Goal: Task Accomplishment & Management: Manage account settings

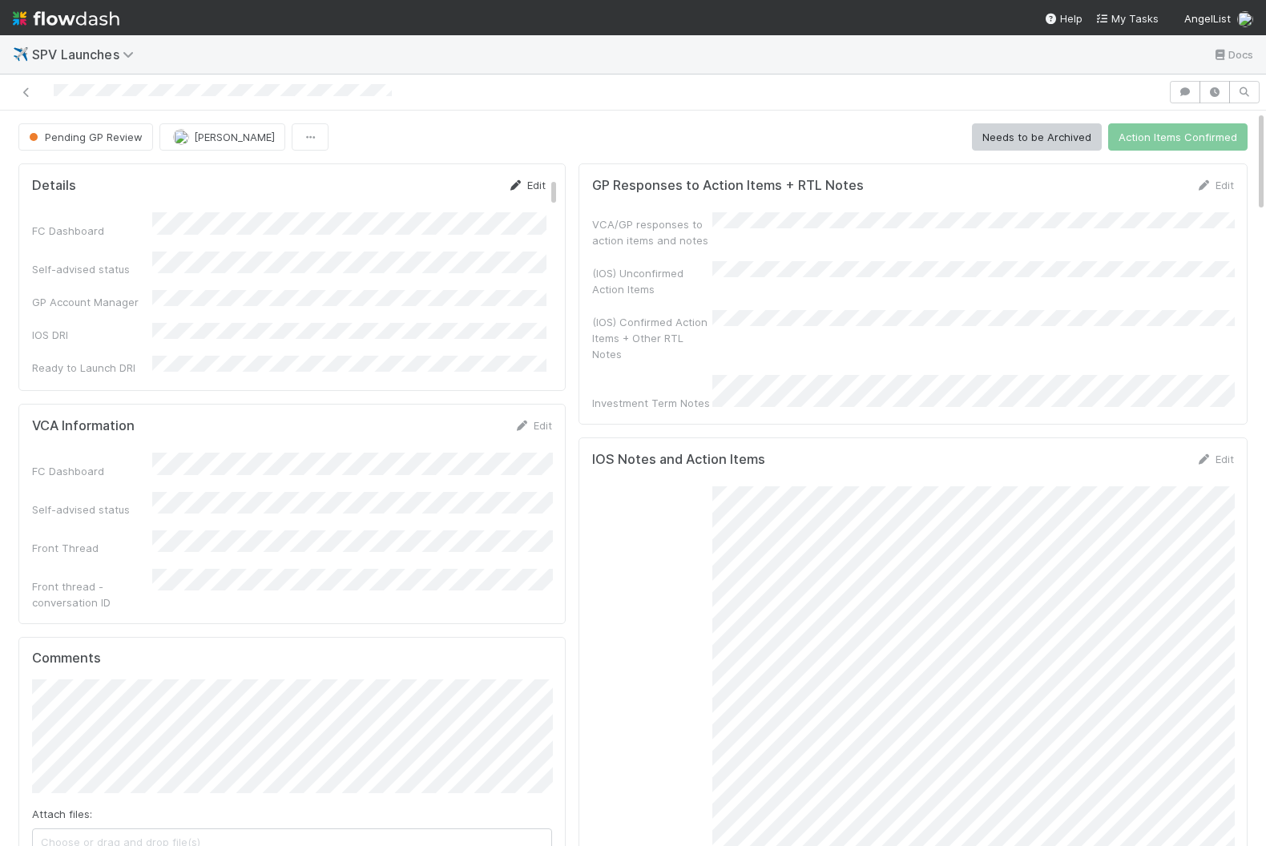
click at [532, 183] on link "Edit" at bounding box center [527, 185] width 38 height 13
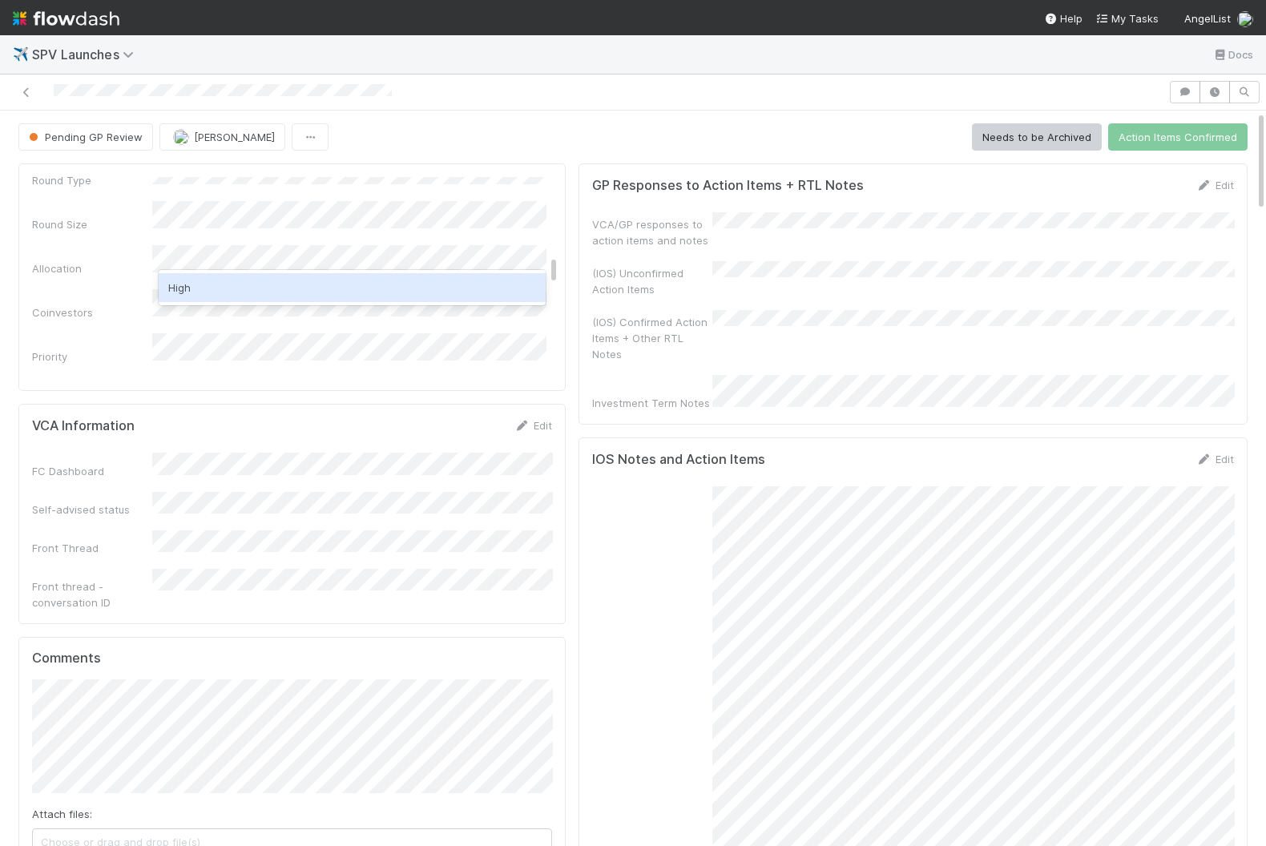
click at [348, 286] on div "High" at bounding box center [353, 287] width 388 height 29
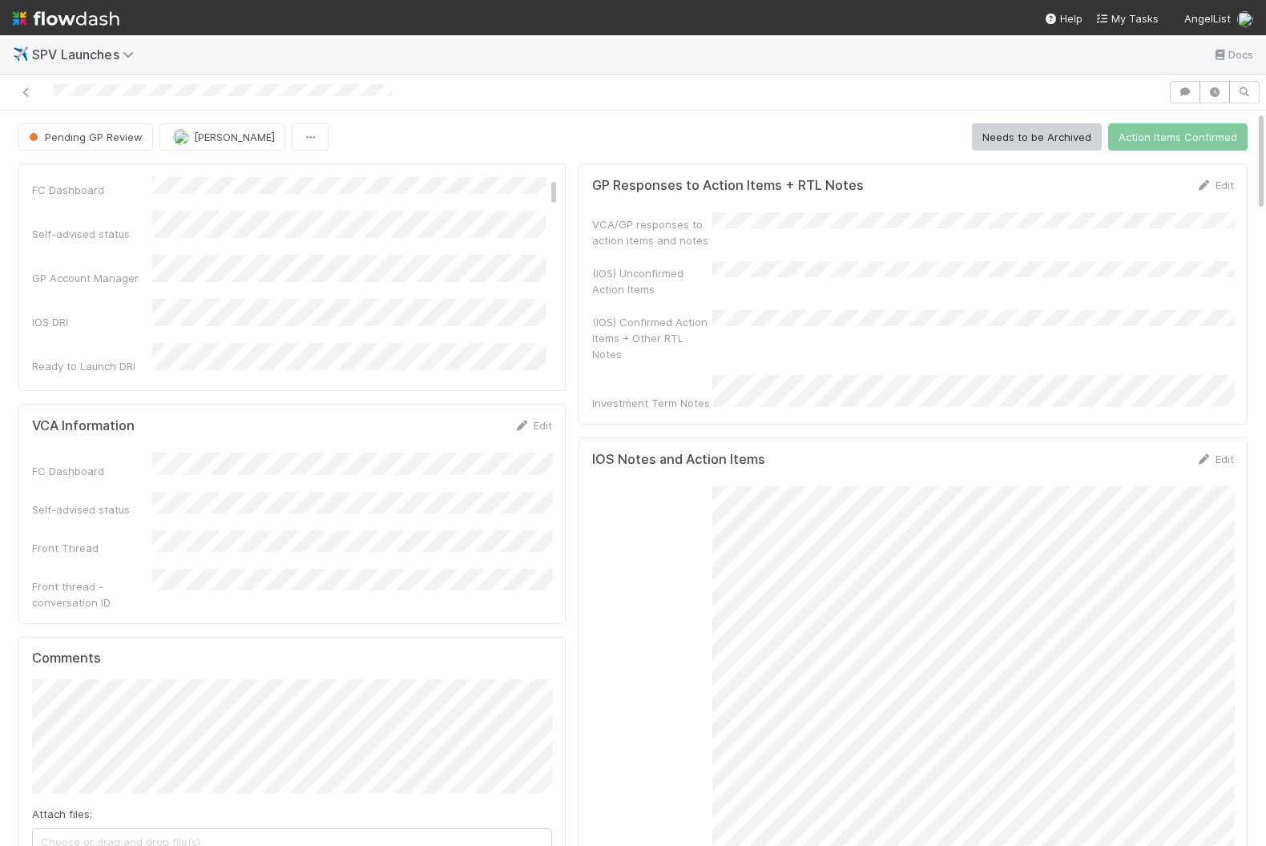
scroll to position [0, 0]
click at [459, 191] on button "Save" at bounding box center [461, 190] width 46 height 27
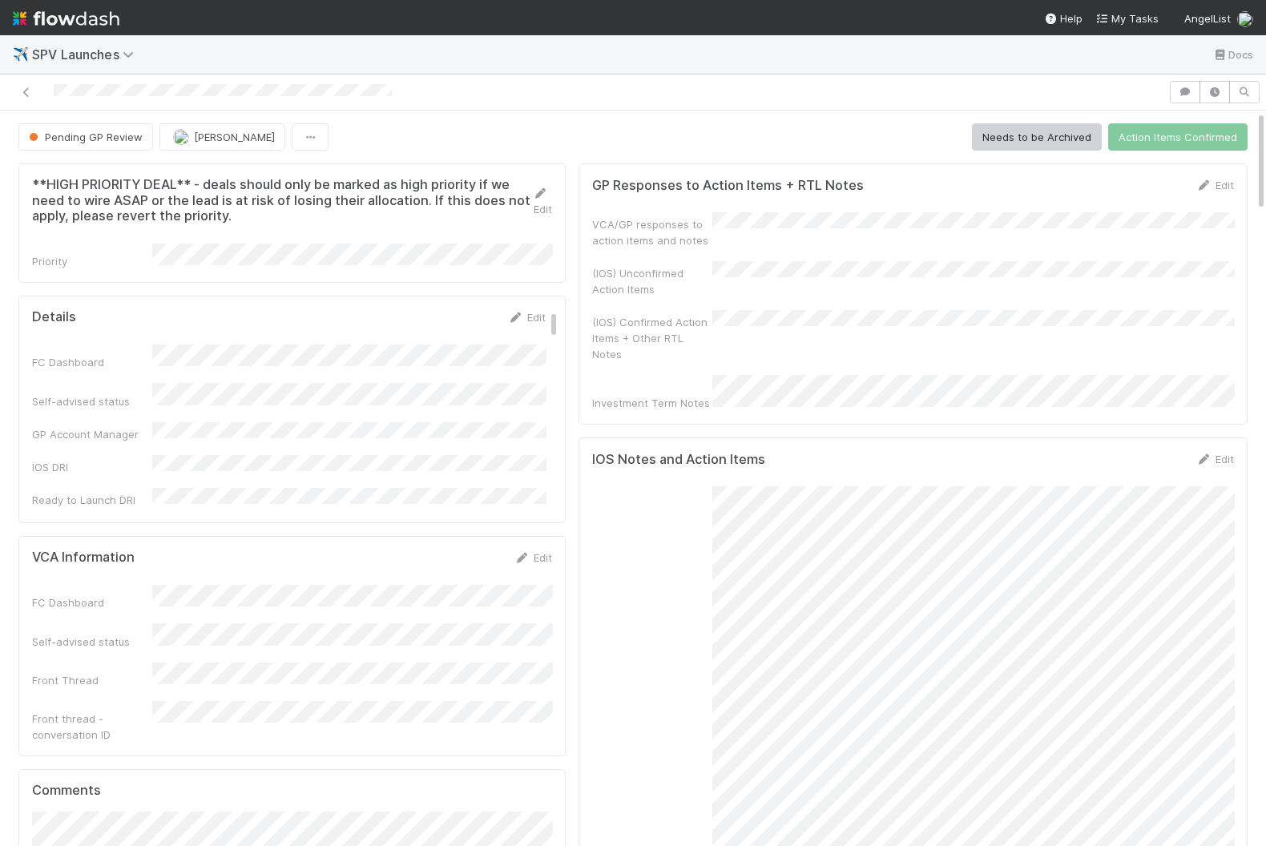
click at [1224, 190] on div "Edit" at bounding box center [1215, 185] width 38 height 16
click at [1220, 177] on div "Edit" at bounding box center [1215, 185] width 38 height 16
click at [1214, 179] on link "Edit" at bounding box center [1215, 185] width 38 height 13
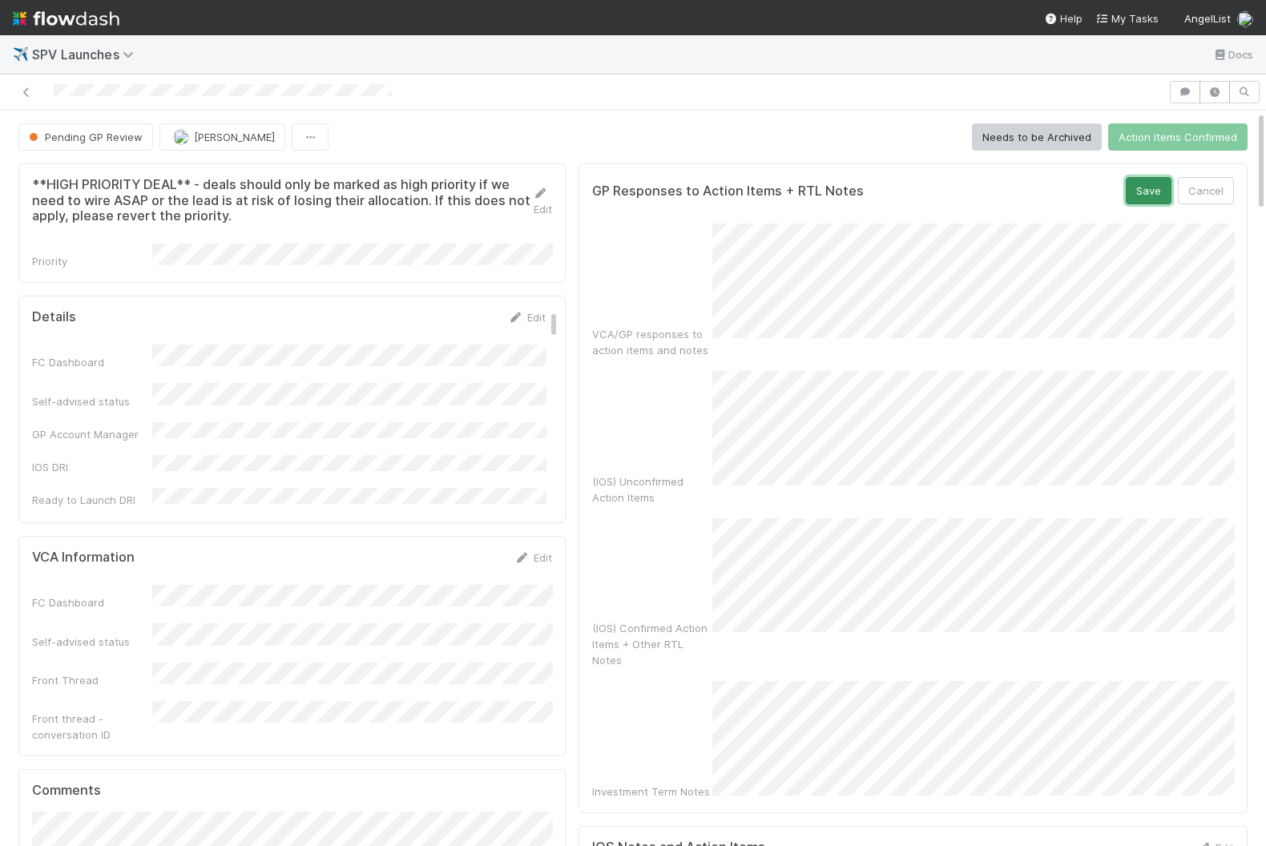
click at [1150, 196] on button "Save" at bounding box center [1149, 190] width 46 height 27
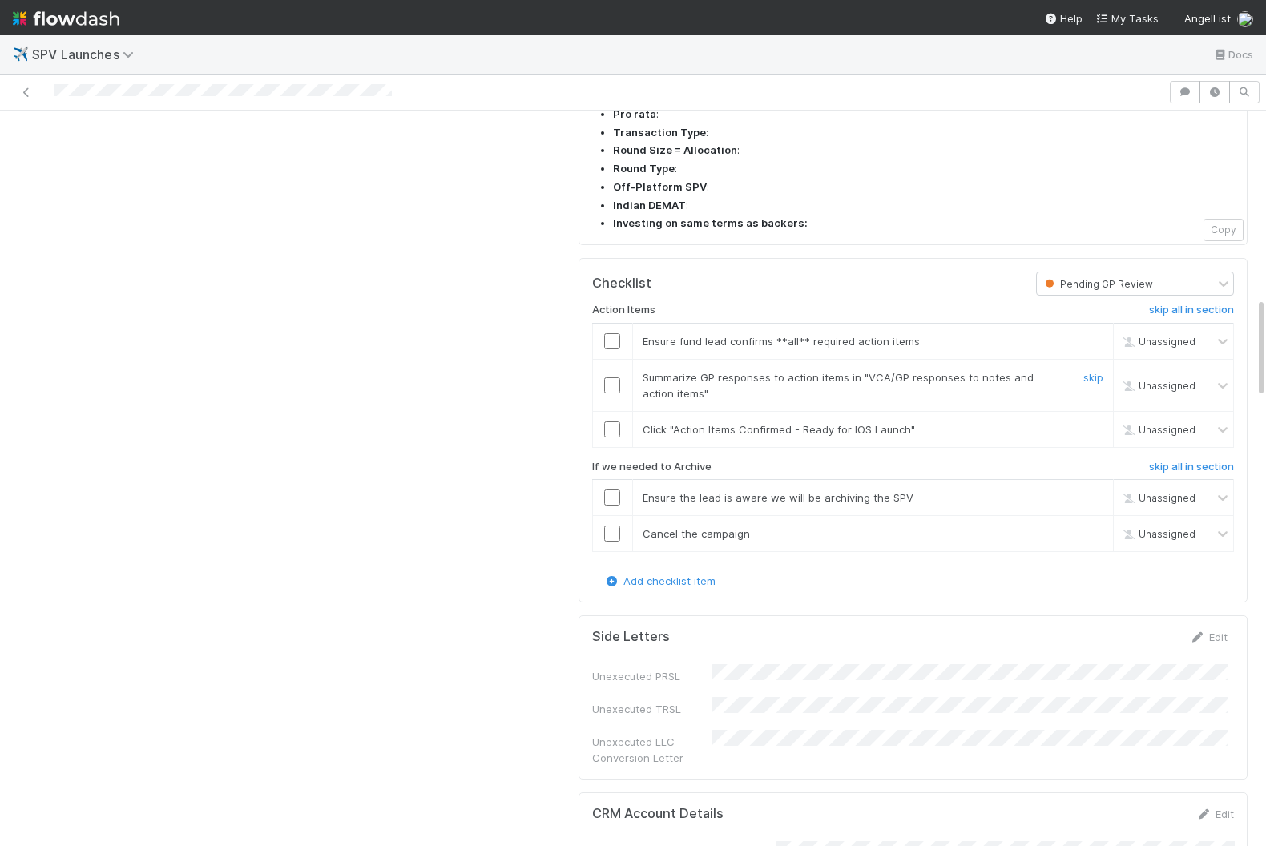
scroll to position [1256, 0]
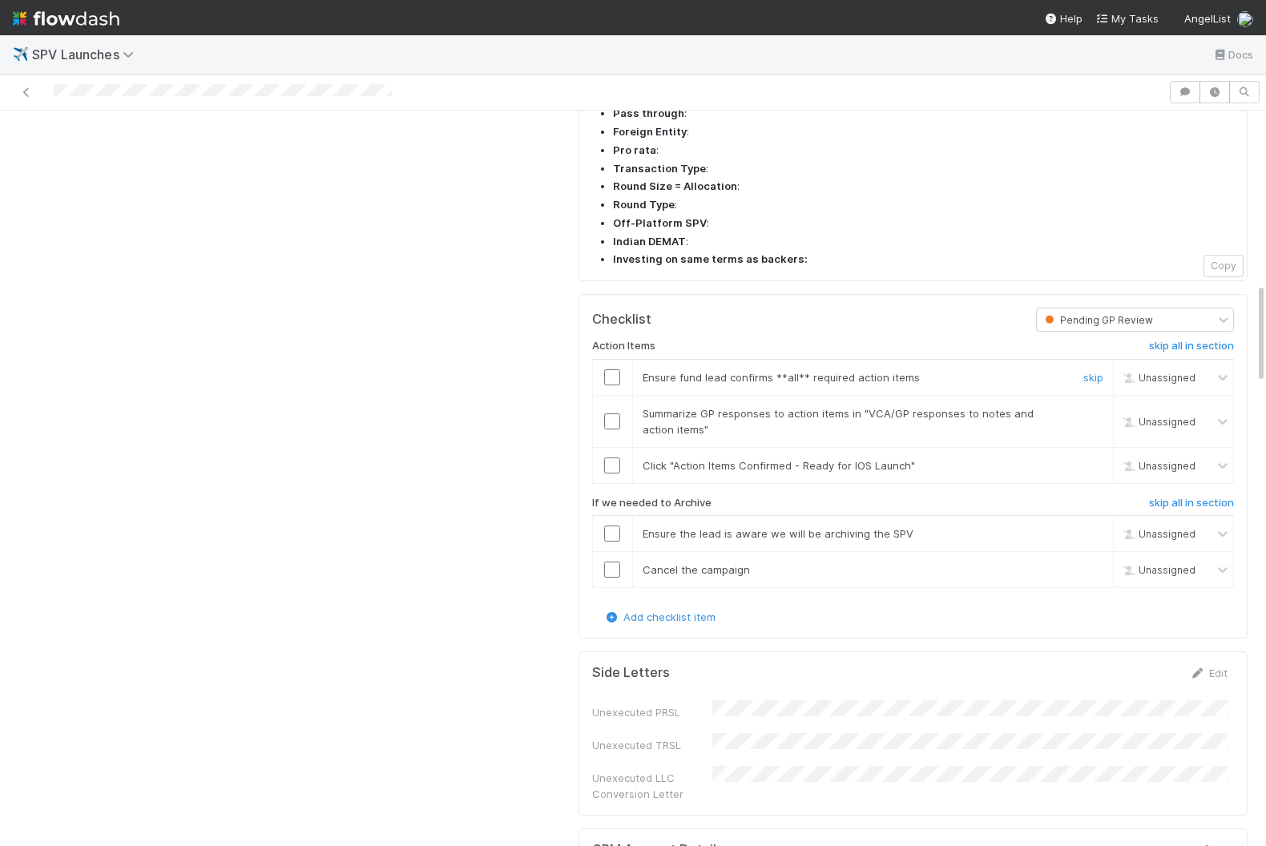
click at [607, 369] on input "checkbox" at bounding box center [612, 377] width 16 height 16
click at [611, 413] on input "checkbox" at bounding box center [612, 421] width 16 height 16
click at [615, 458] on input "checkbox" at bounding box center [612, 466] width 16 height 16
click at [1202, 497] on h6 "skip all in section" at bounding box center [1191, 503] width 85 height 13
checkbox input "true"
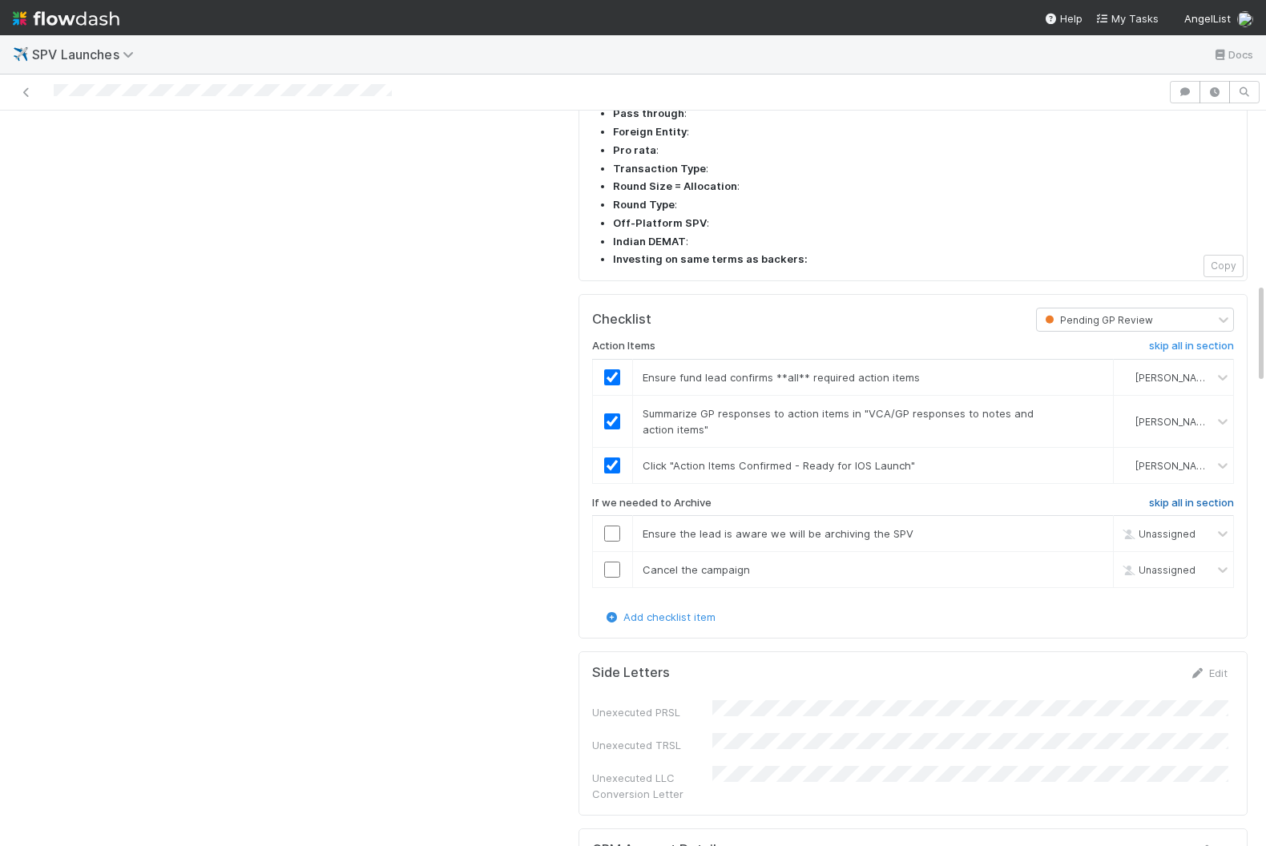
click at [1192, 497] on h6 "skip all in section" at bounding box center [1191, 503] width 85 height 13
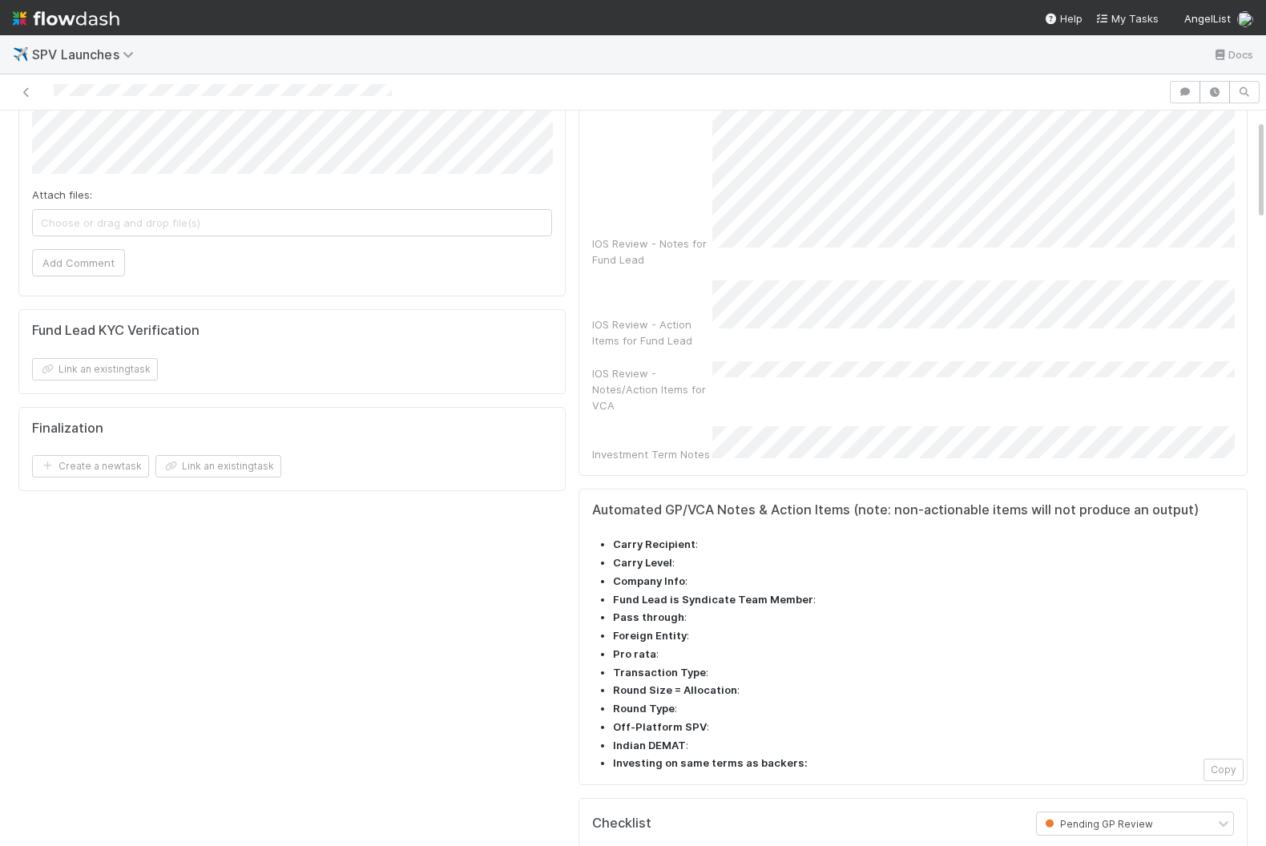
scroll to position [0, 0]
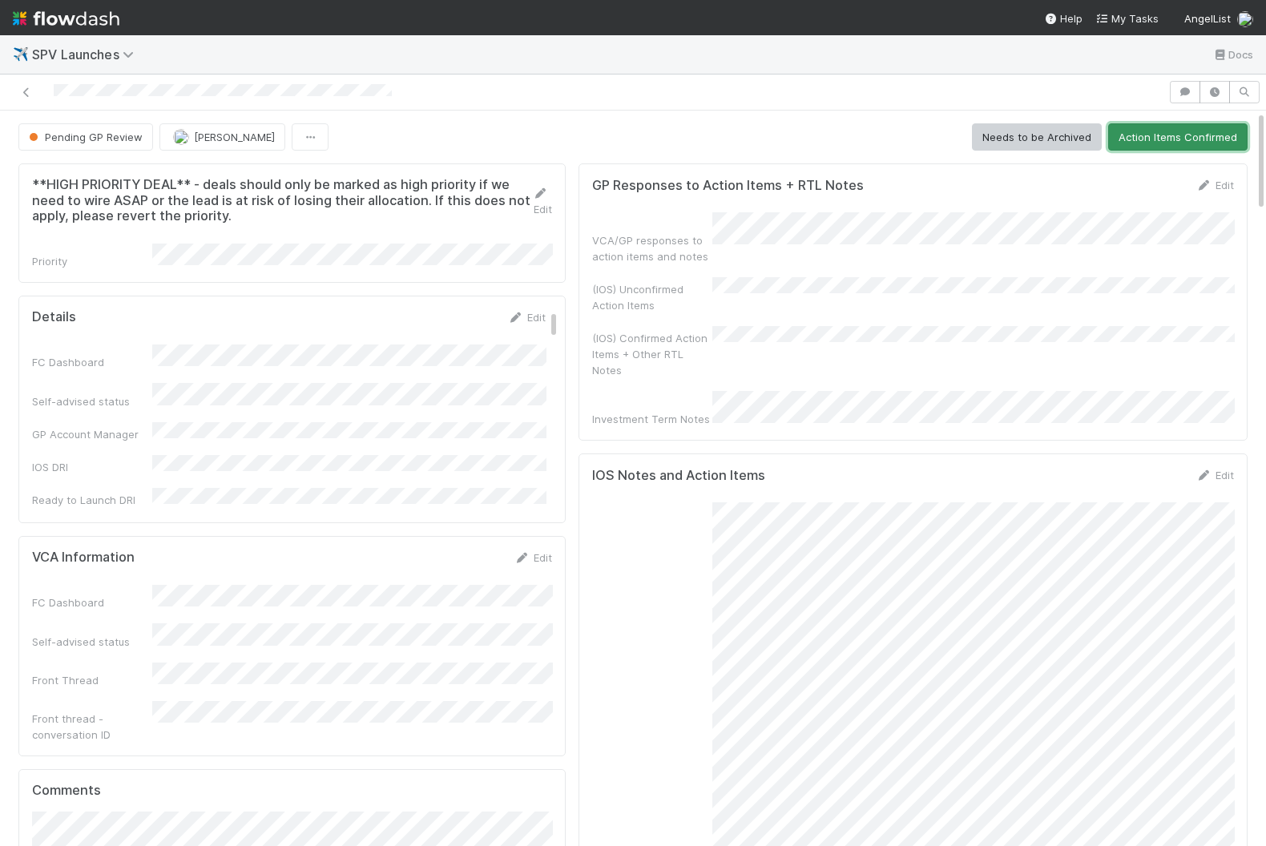
click at [1186, 131] on button "Action Items Confirmed" at bounding box center [1177, 136] width 139 height 27
